Goal: Information Seeking & Learning: Learn about a topic

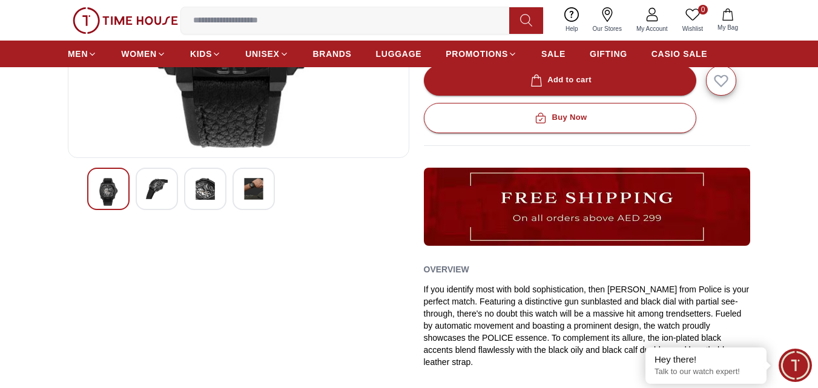
scroll to position [273, 0]
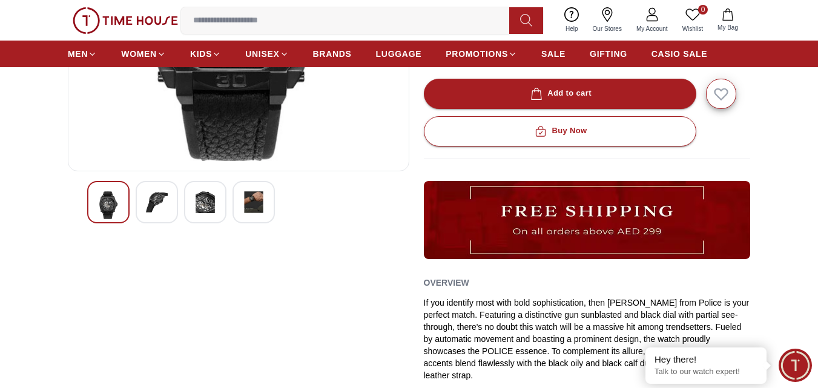
click at [162, 206] on img at bounding box center [157, 202] width 22 height 22
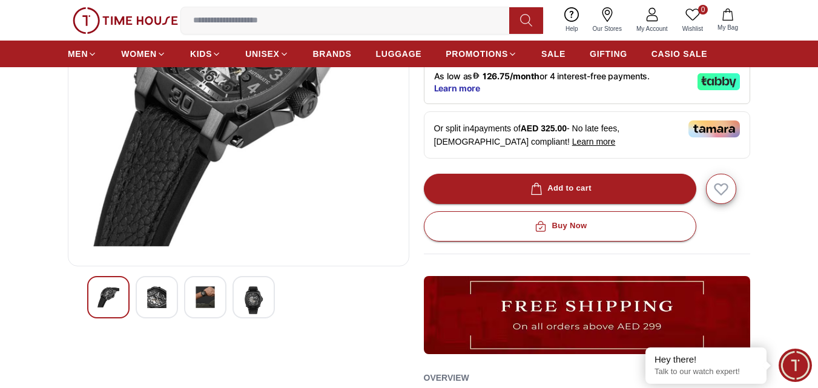
scroll to position [213, 0]
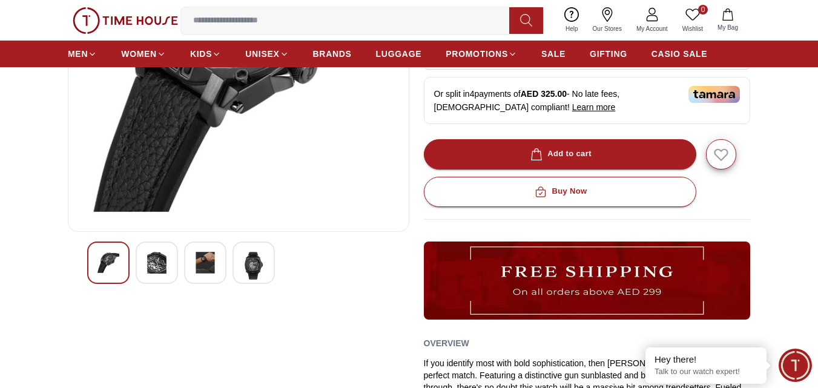
click at [248, 267] on img at bounding box center [254, 266] width 22 height 28
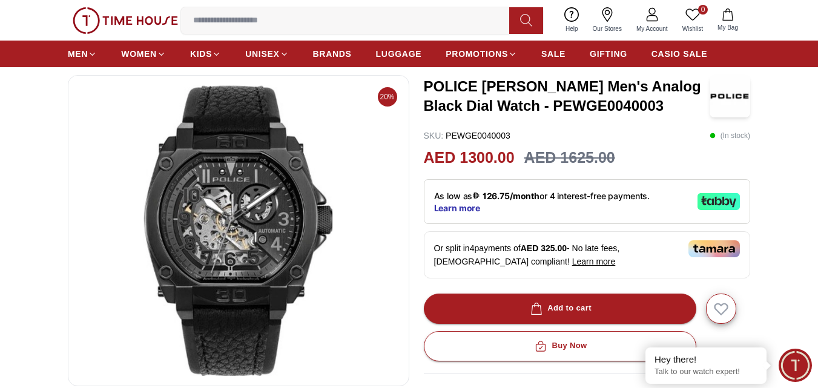
scroll to position [59, 0]
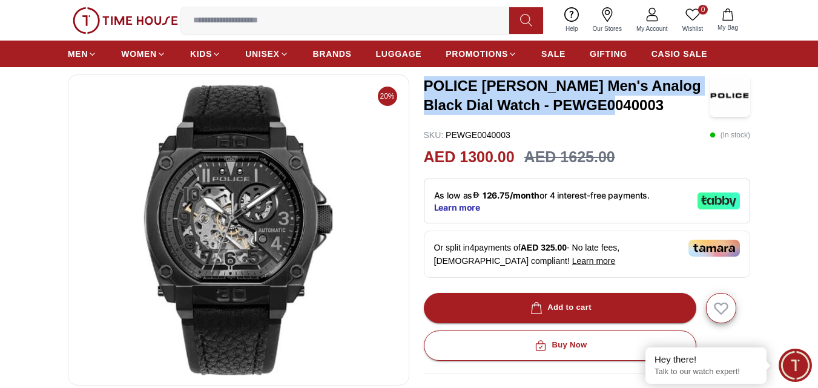
drag, startPoint x: 425, startPoint y: 85, endPoint x: 622, endPoint y: 100, distance: 197.4
click at [622, 100] on h3 "POLICE [PERSON_NAME] Men's Analog Black Dial Watch - PEWGE0040003" at bounding box center [567, 95] width 287 height 39
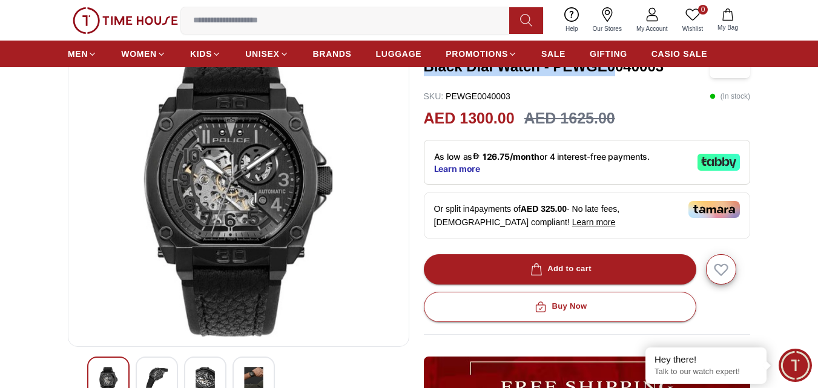
scroll to position [61, 0]
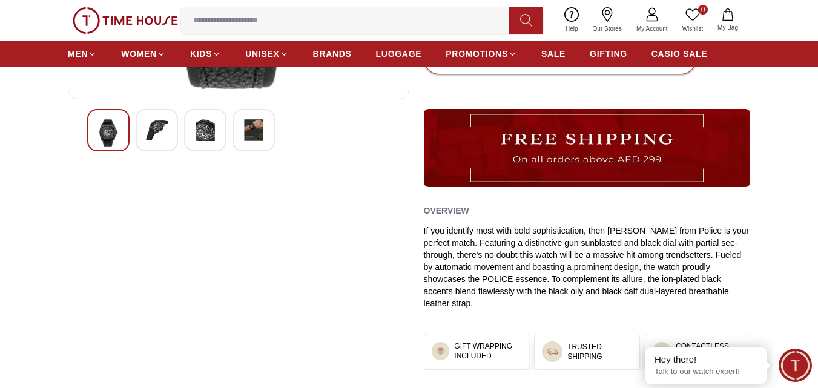
scroll to position [347, 0]
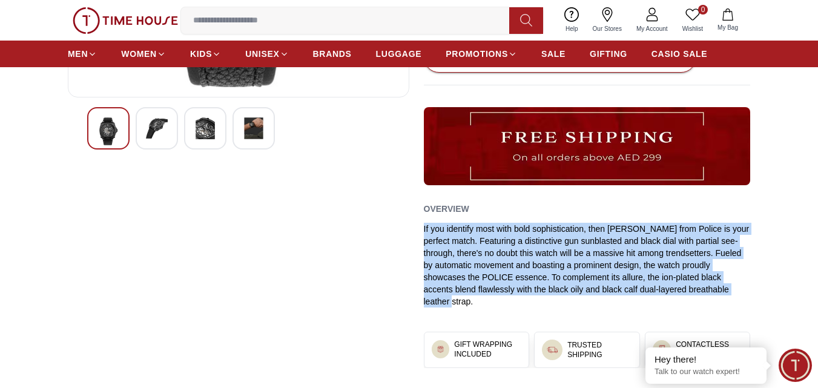
drag, startPoint x: 425, startPoint y: 227, endPoint x: 761, endPoint y: 293, distance: 343.3
click at [761, 293] on section "20% POLICE [PERSON_NAME] Men's Analog Black Dial Watch - PEWGE0040003 SKU : PEW…" at bounding box center [409, 156] width 818 height 741
copy div "If you identify most with bold sophistication, then [PERSON_NAME] from Police i…"
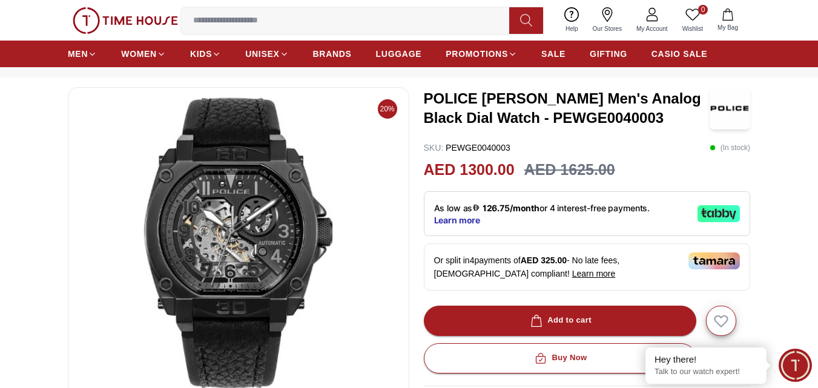
scroll to position [47, 0]
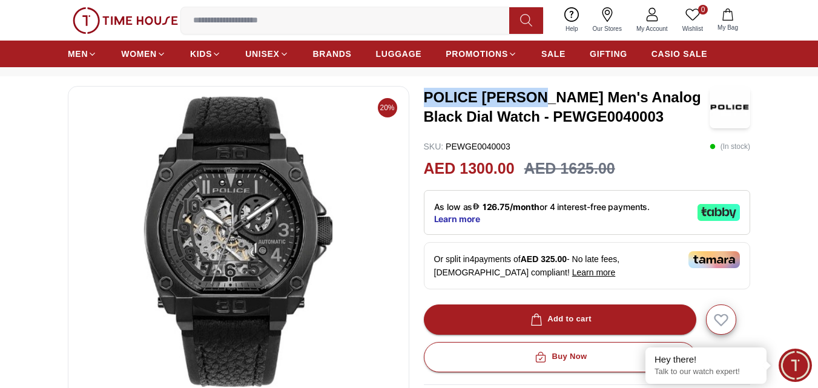
drag, startPoint x: 426, startPoint y: 99, endPoint x: 561, endPoint y: 100, distance: 134.5
click at [561, 100] on h3 "POLICE [PERSON_NAME] Men's Analog Black Dial Watch - PEWGE0040003" at bounding box center [567, 107] width 287 height 39
copy h3 "POLICE NORWOOD"
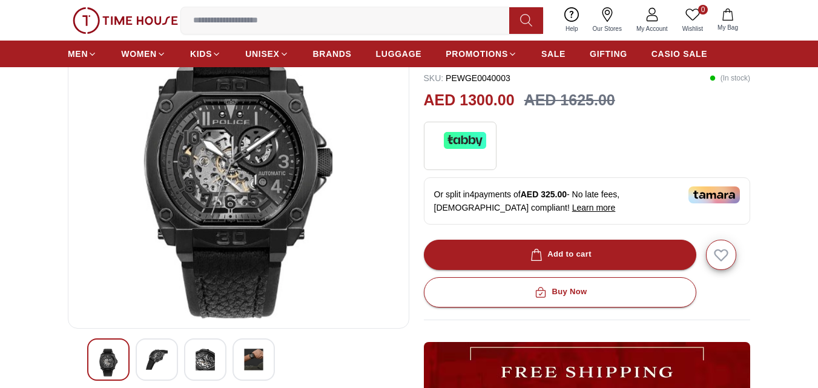
scroll to position [235, 0]
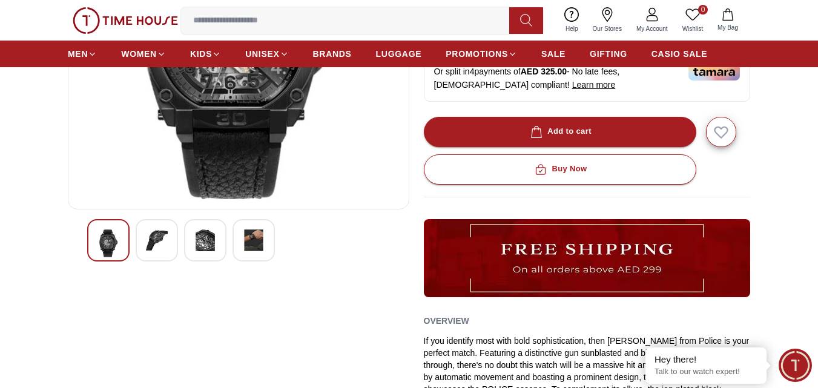
click at [154, 243] on img at bounding box center [157, 241] width 22 height 22
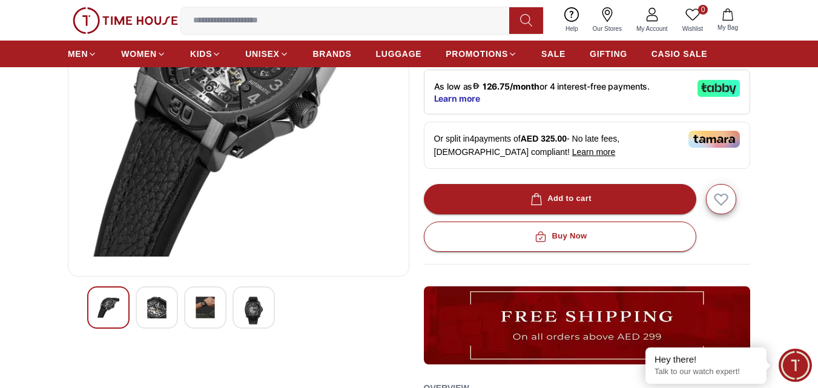
scroll to position [132, 0]
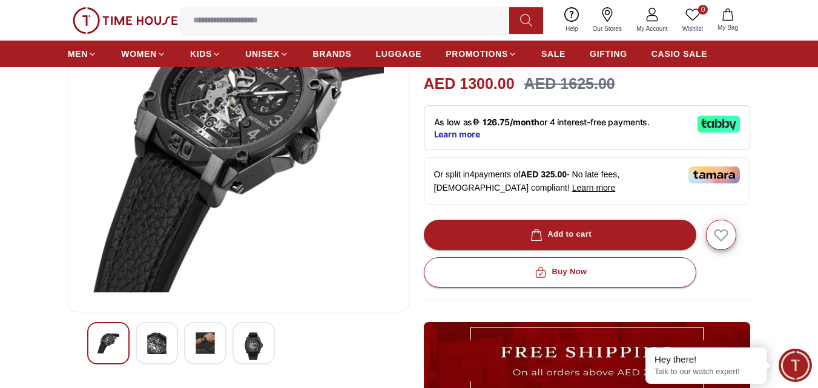
click at [202, 348] on img at bounding box center [205, 344] width 22 height 22
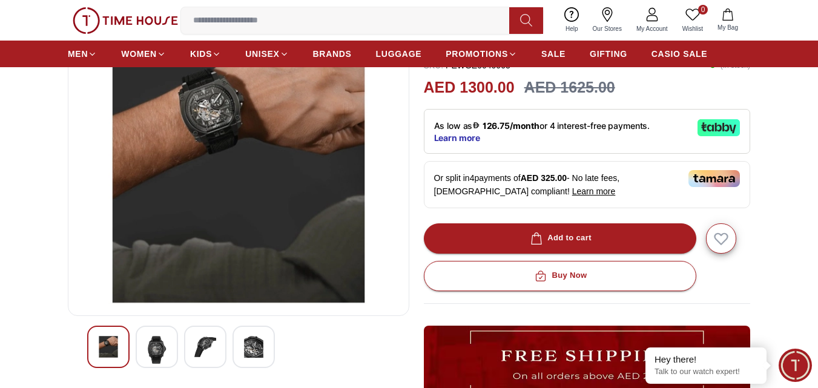
scroll to position [172, 0]
